Goal: Navigation & Orientation: Find specific page/section

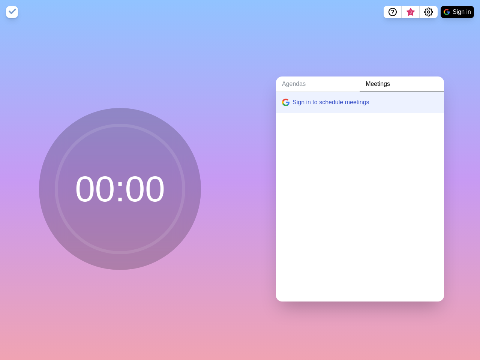
click at [240, 180] on div "Agendas Meetings Sign in to schedule meetings" at bounding box center [360, 192] width 240 height 336
click at [392, 12] on icon "Help" at bounding box center [392, 11] width 2 height 2
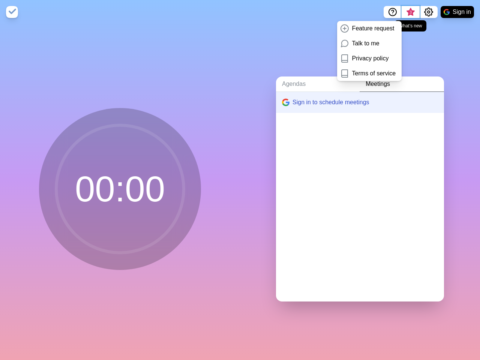
click at [410, 12] on span "3" at bounding box center [410, 12] width 6 height 6
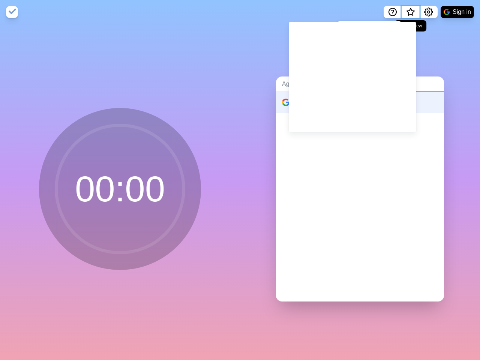
click at [410, 14] on span "What’s new" at bounding box center [410, 14] width 12 height 16
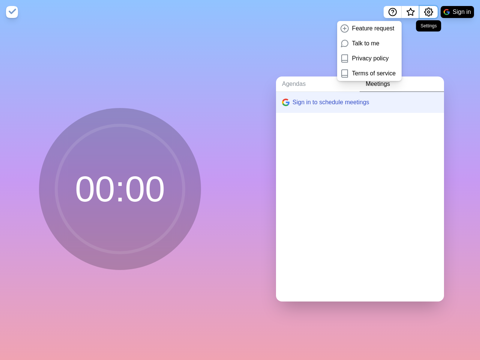
click at [428, 12] on icon "Settings" at bounding box center [428, 11] width 9 height 9
click at [457, 12] on button "Sign in" at bounding box center [456, 12] width 33 height 12
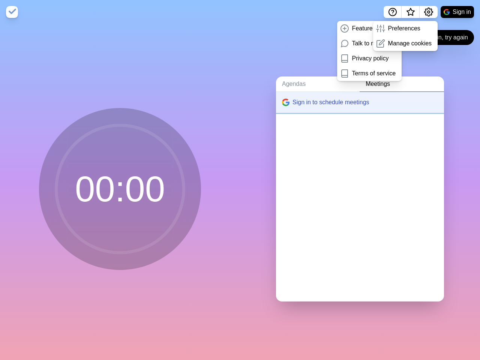
click at [353, 99] on button "Sign in to schedule meetings" at bounding box center [360, 102] width 168 height 21
